Goal: Task Accomplishment & Management: Use online tool/utility

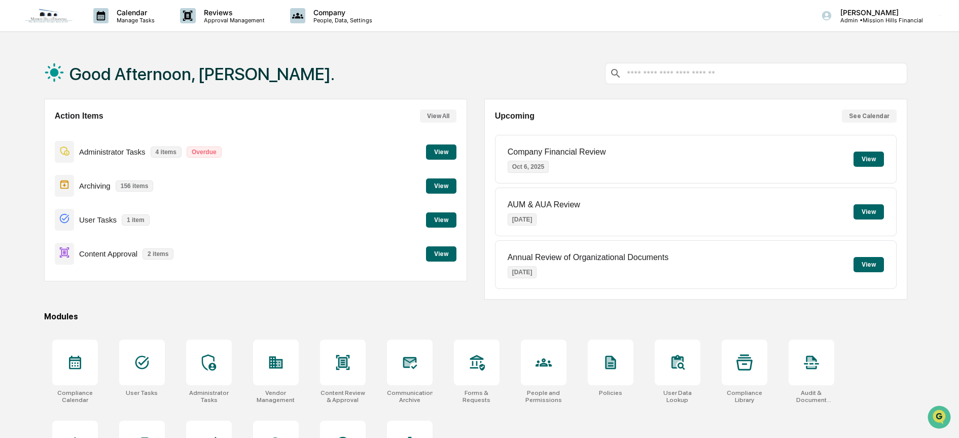
click at [441, 256] on button "View" at bounding box center [441, 254] width 30 height 15
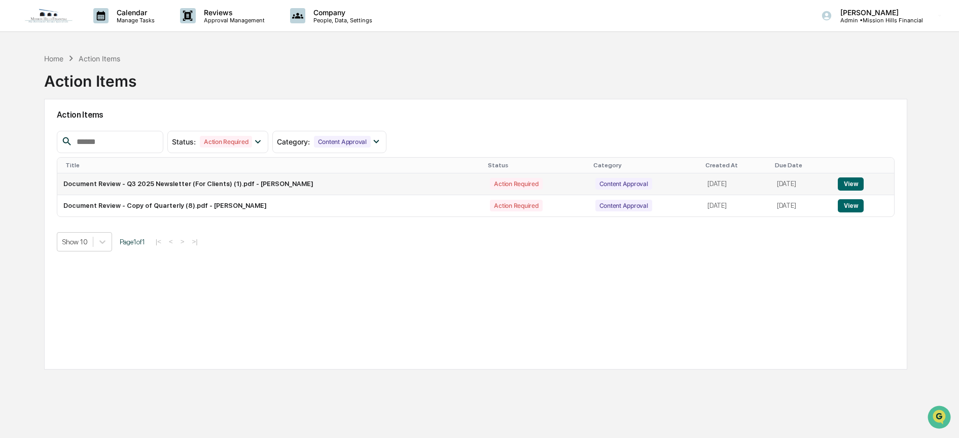
click at [847, 183] on button "View" at bounding box center [851, 184] width 26 height 13
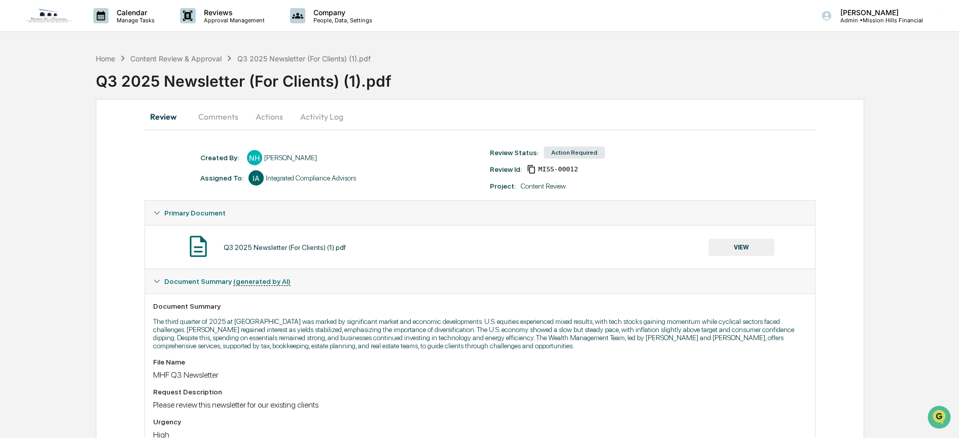
click at [730, 242] on button "VIEW" at bounding box center [742, 247] width 66 height 17
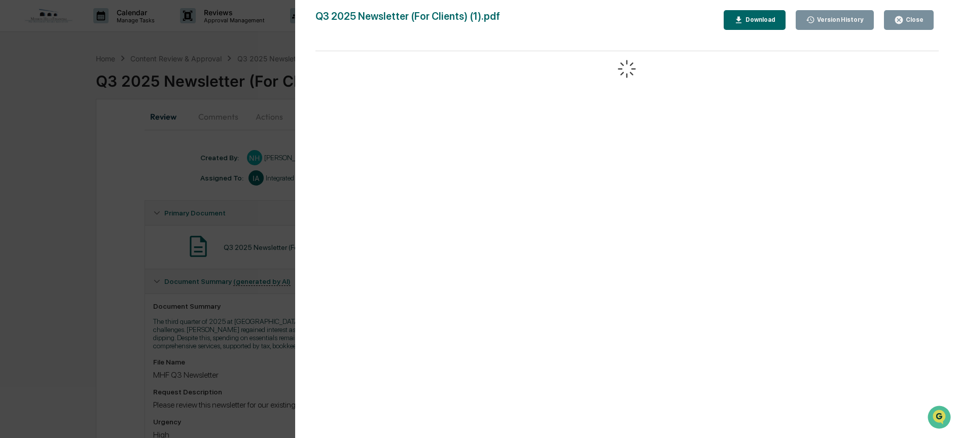
click at [772, 14] on button "Download" at bounding box center [755, 20] width 62 height 20
click at [910, 18] on div "Close" at bounding box center [914, 19] width 20 height 7
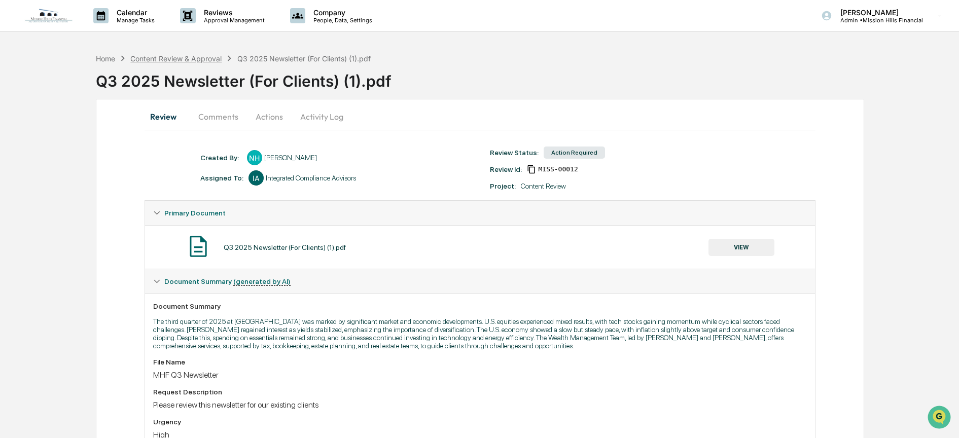
click at [207, 56] on div "Content Review & Approval" at bounding box center [175, 58] width 91 height 9
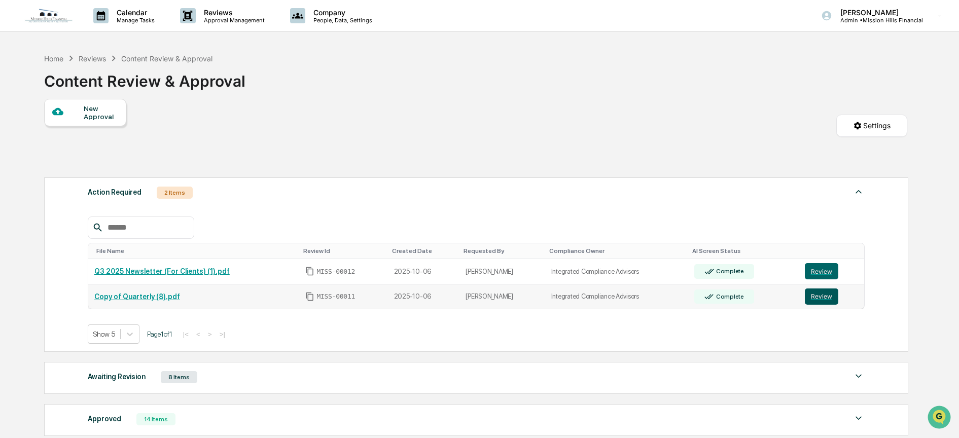
click at [820, 296] on button "Review" at bounding box center [821, 297] width 33 height 16
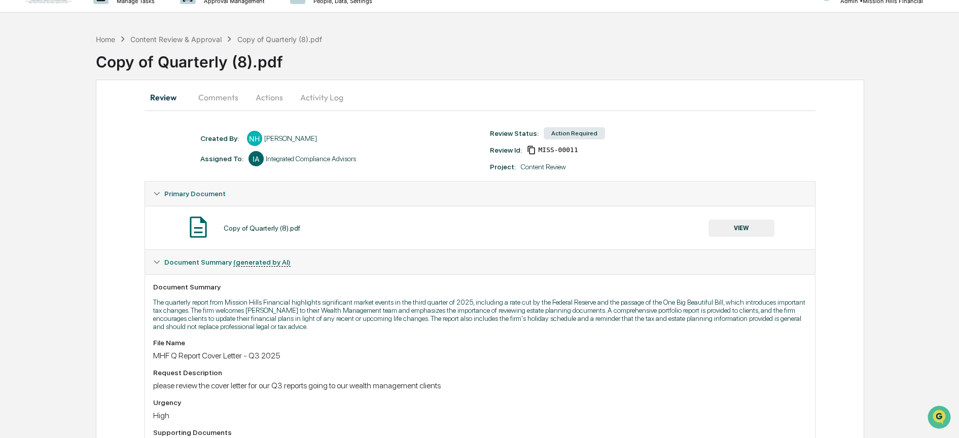
scroll to position [134, 0]
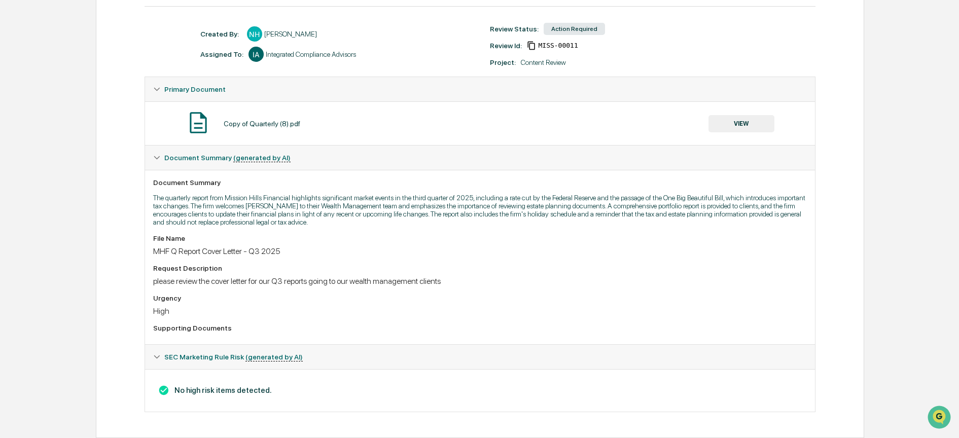
click at [741, 115] on button "VIEW" at bounding box center [742, 123] width 66 height 17
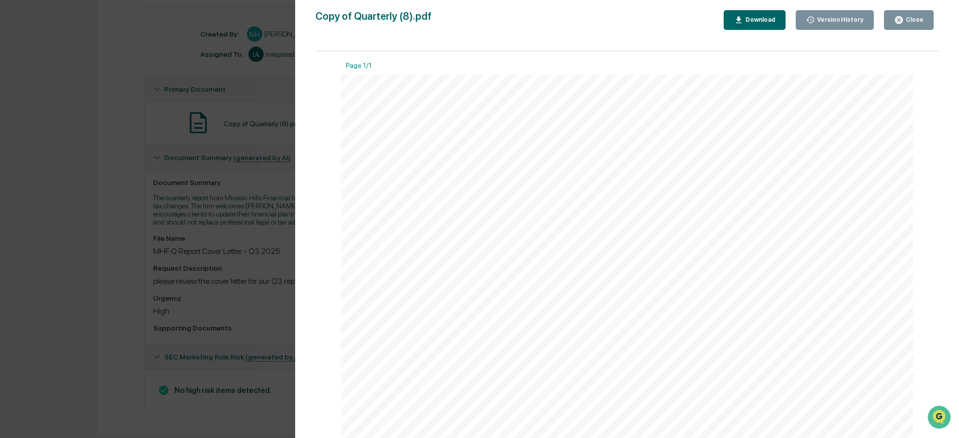
click at [760, 19] on div "Download" at bounding box center [760, 19] width 32 height 7
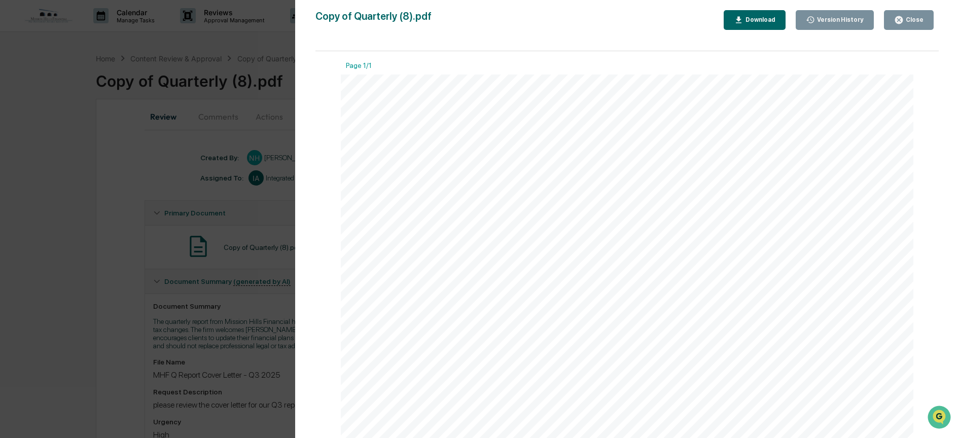
click at [908, 21] on div "Close" at bounding box center [914, 19] width 20 height 7
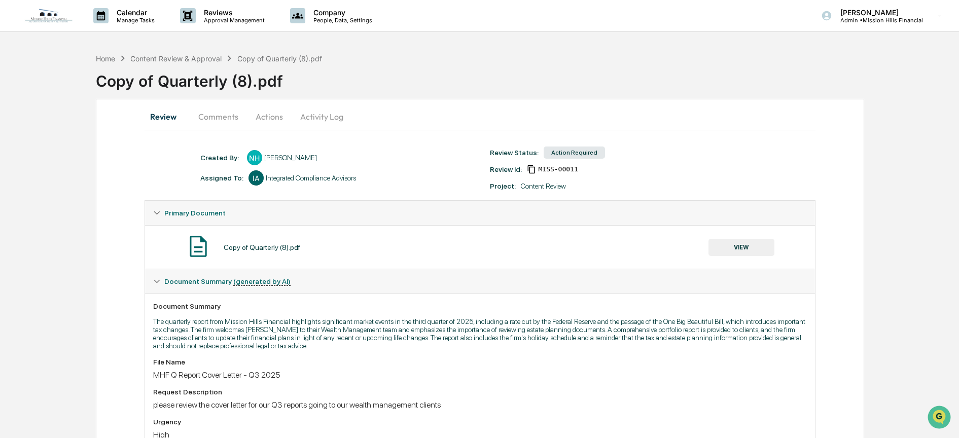
click at [277, 114] on button "Actions" at bounding box center [270, 117] width 46 height 24
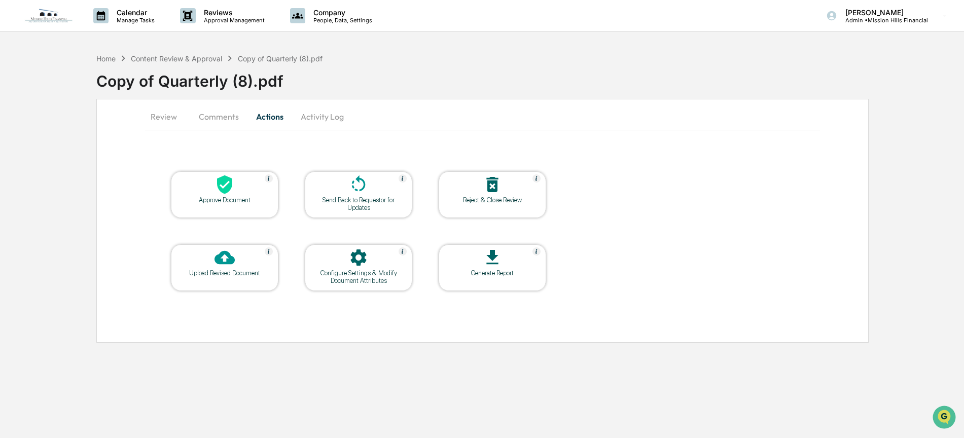
click at [232, 188] on icon at bounding box center [225, 185] width 20 height 20
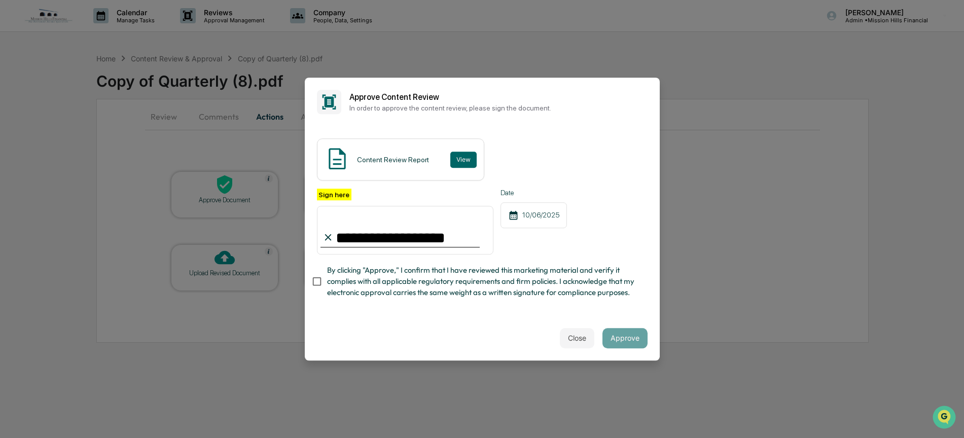
type input "**********"
click at [611, 343] on button "Approve" at bounding box center [625, 338] width 45 height 20
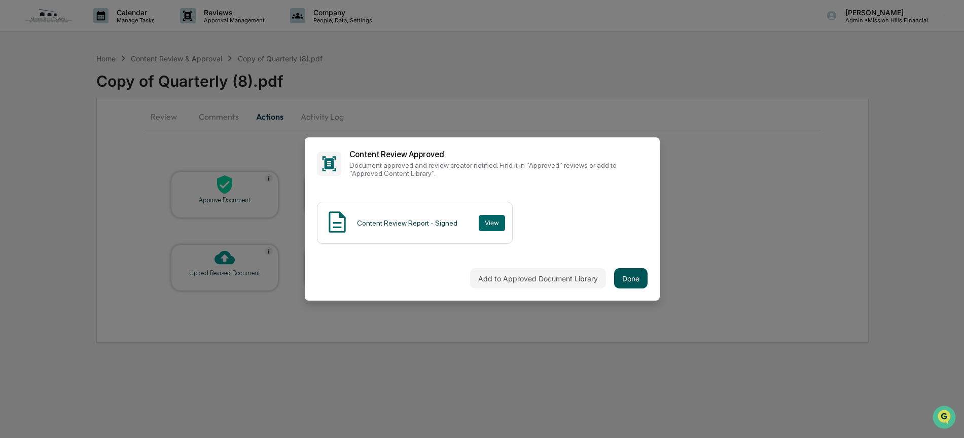
click at [623, 281] on button "Done" at bounding box center [630, 278] width 33 height 20
